Goal: Navigation & Orientation: Go to known website

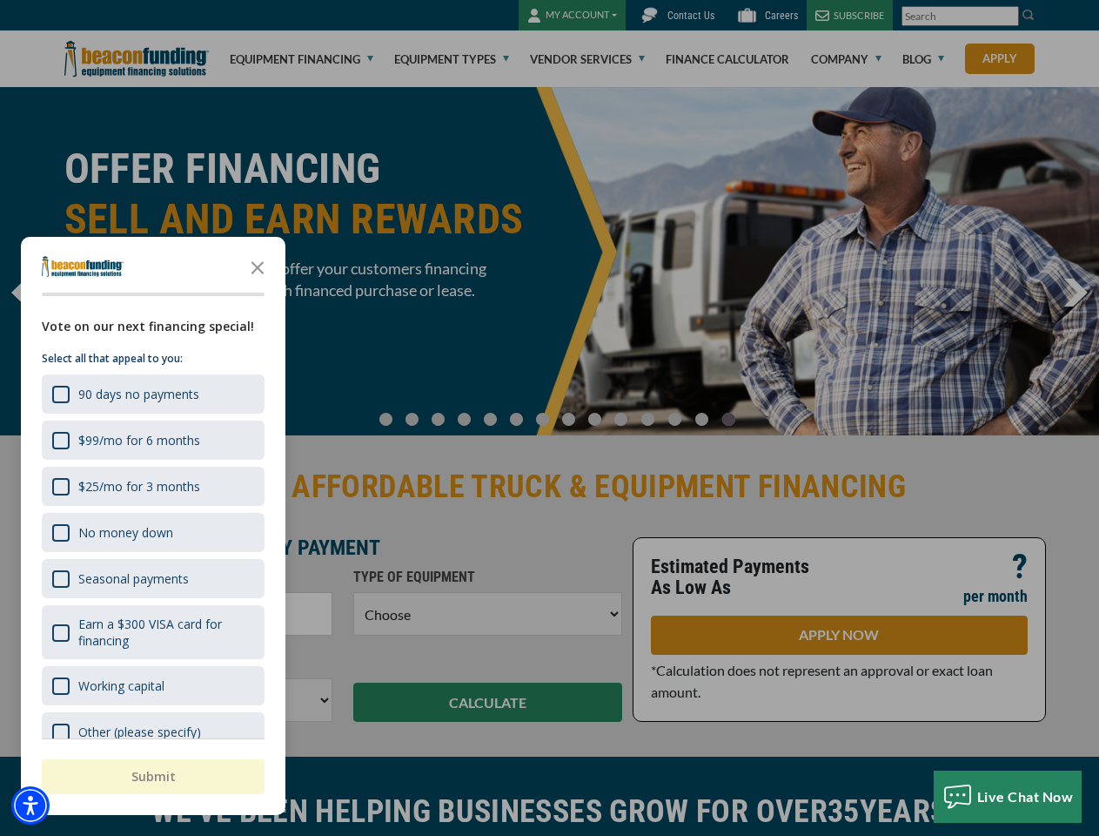
click at [549, 418] on div at bounding box center [549, 418] width 1099 height 836
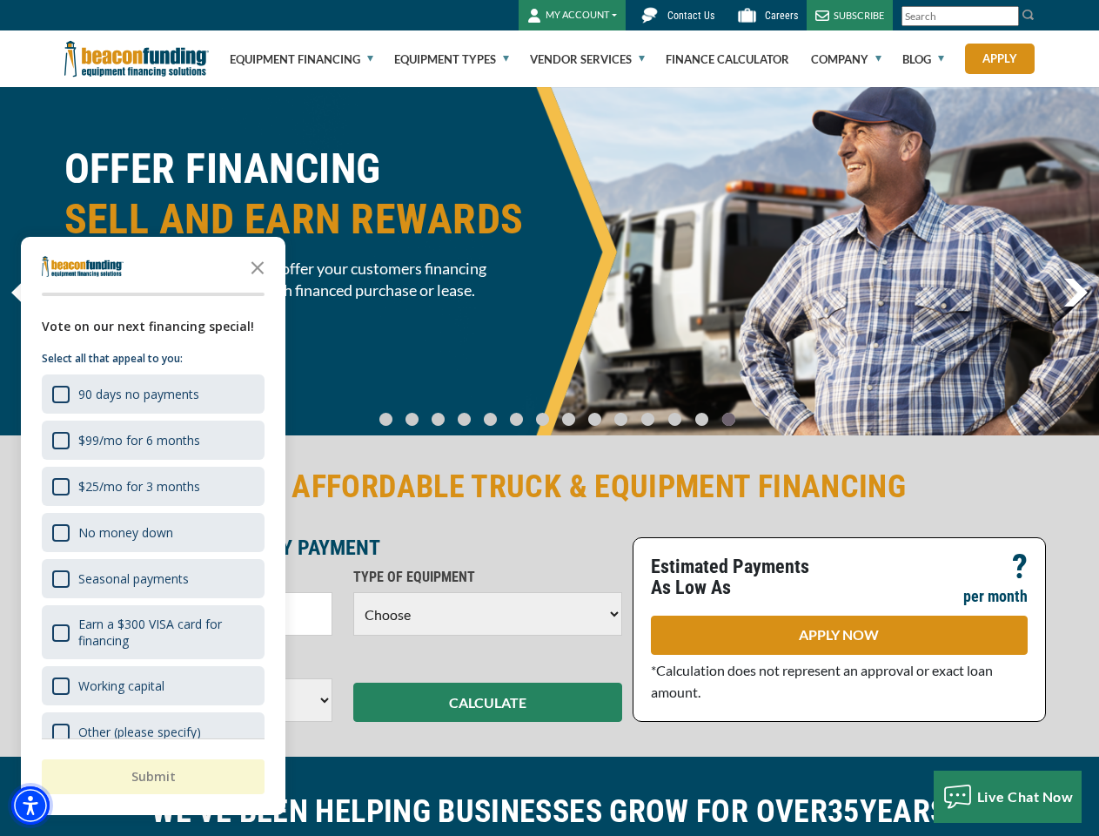
click at [30, 805] on img "Accessibility Menu" at bounding box center [30, 805] width 38 height 38
click at [549, 418] on body "Skip to main content Enable accessibility for low vision Open the accessibility…" at bounding box center [549, 418] width 1099 height 836
click at [258, 266] on body "Skip to main content Enable accessibility for low vision Open the accessibility…" at bounding box center [549, 418] width 1099 height 836
click at [151, 393] on body "Skip to main content Enable accessibility for low vision Open the accessibility…" at bounding box center [549, 418] width 1099 height 836
